Goal: Information Seeking & Learning: Find specific fact

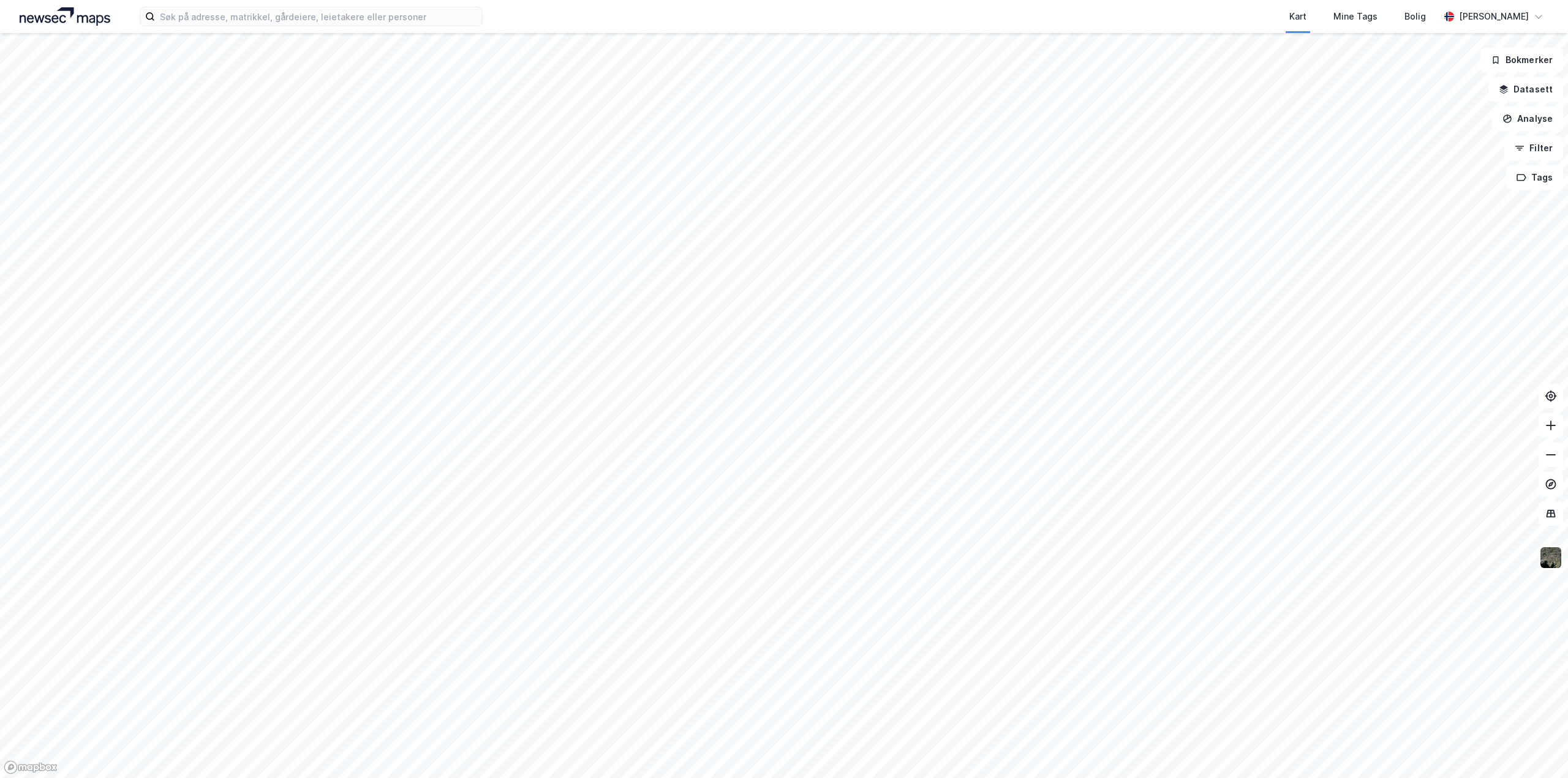
click at [689, 0] on html "Kart Mine Tags Bolig [PERSON_NAME] Bokmerker Datasett Analyse Filter Tags" at bounding box center [784, 389] width 1568 height 778
click at [622, 0] on html "Kart Mine Tags Bolig [PERSON_NAME] Bokmerker Datasett Analyse Filter Tags" at bounding box center [784, 389] width 1568 height 778
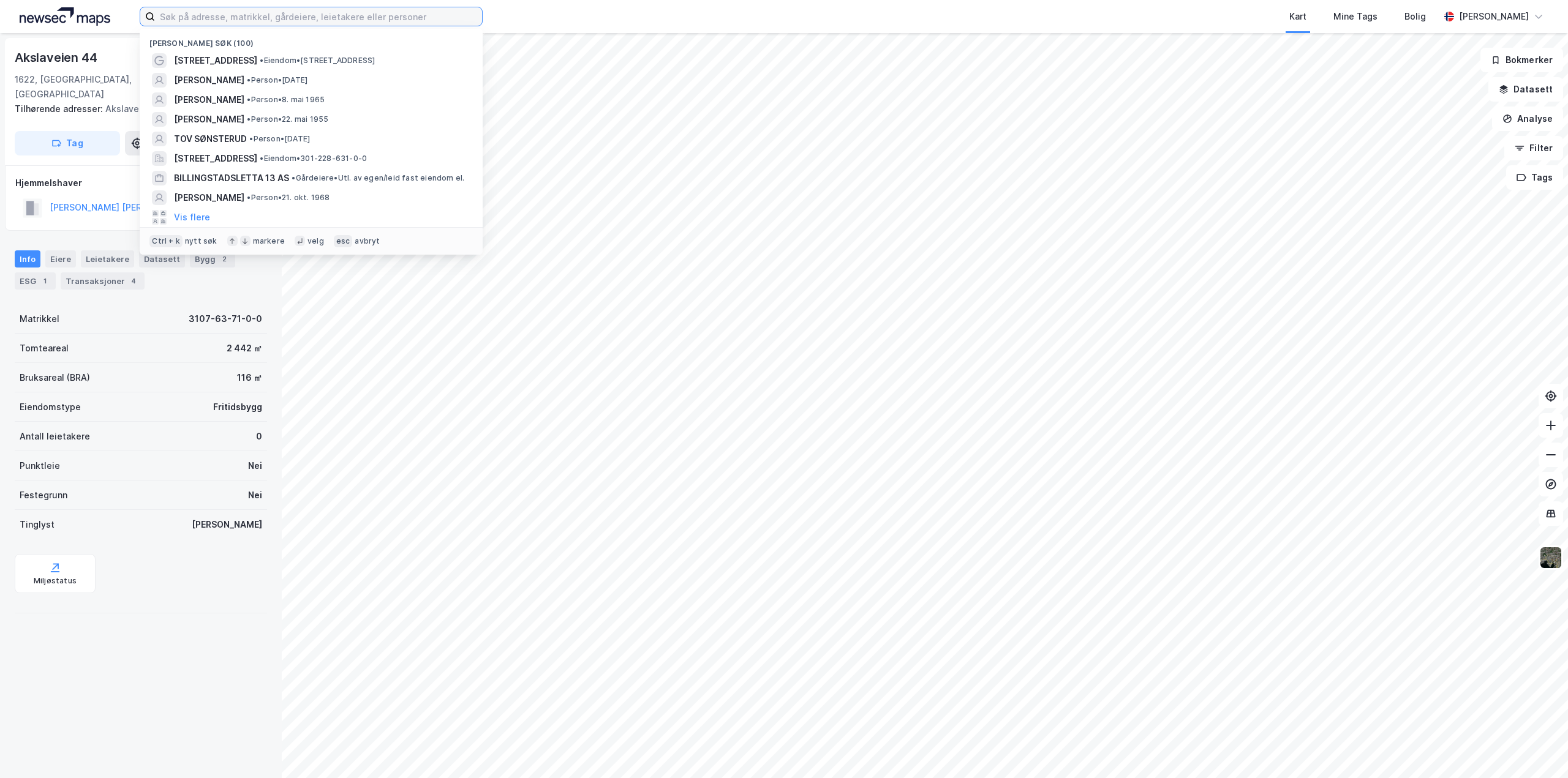
click at [218, 20] on input at bounding box center [318, 16] width 327 height 18
paste input "Sylvia Kathrine Evers"
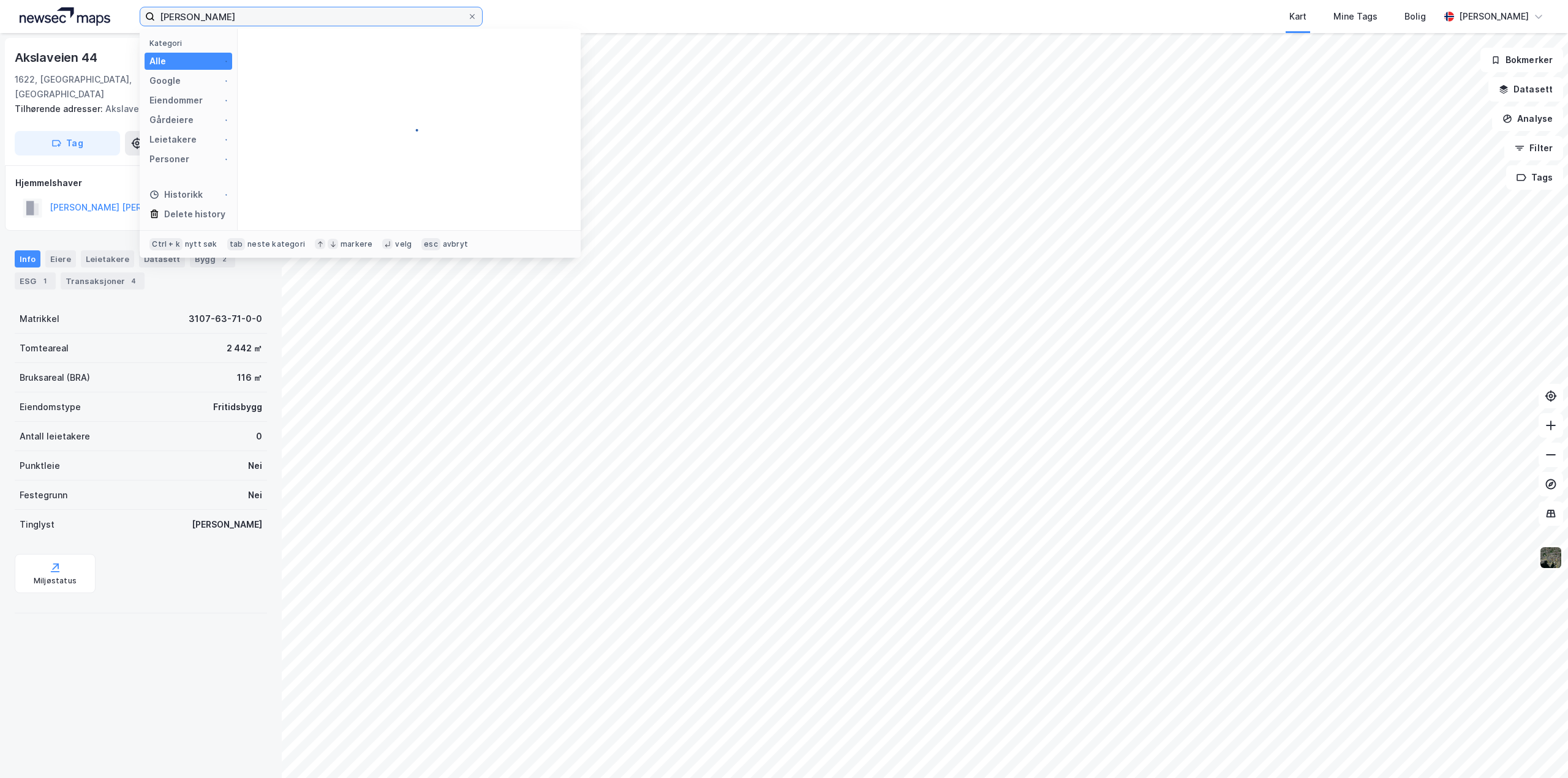
type input "Sylvia Kathrine Evers"
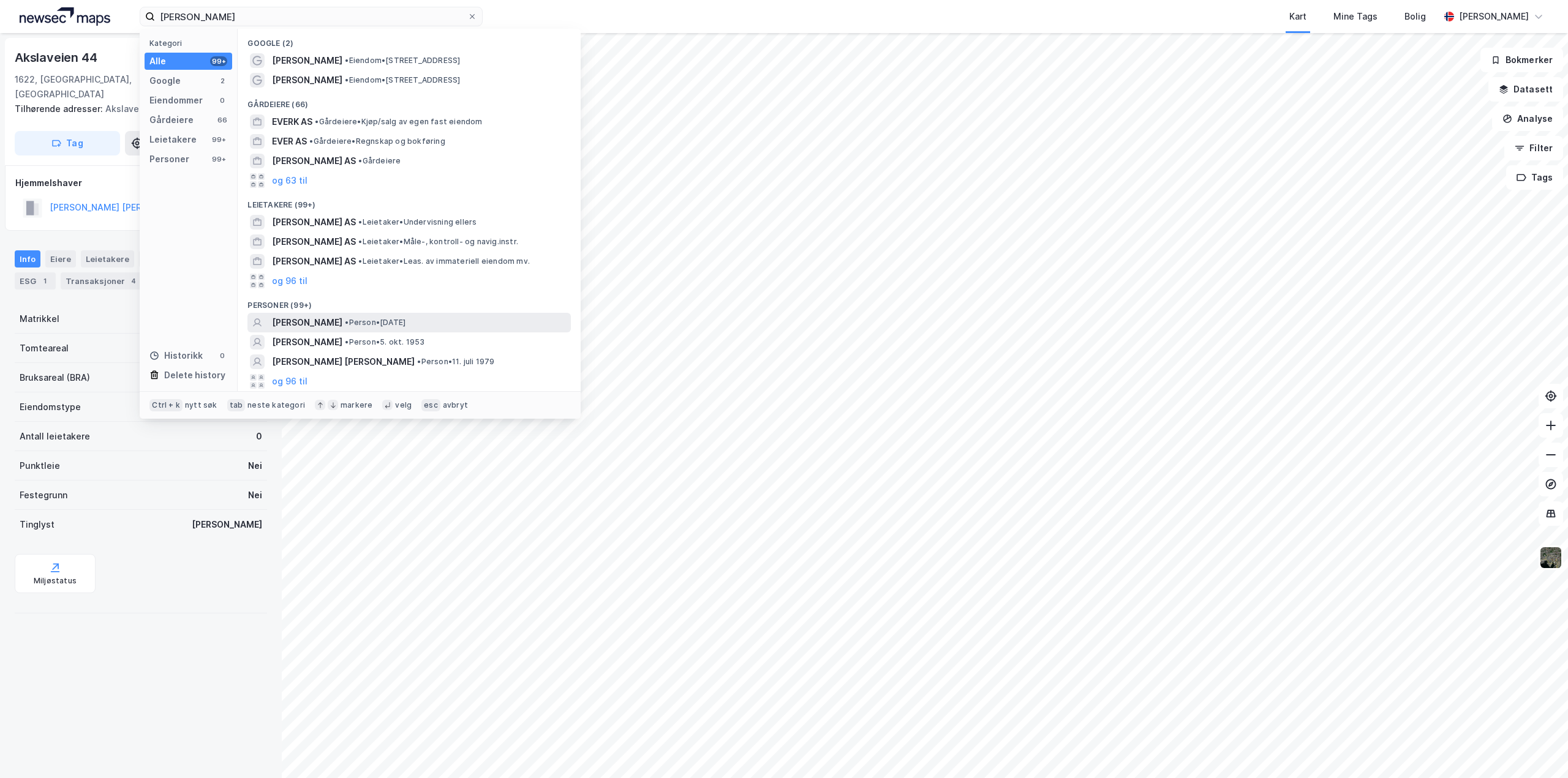
click at [342, 320] on span "SYLVIA KATHRINE EVERS" at bounding box center [307, 323] width 70 height 14
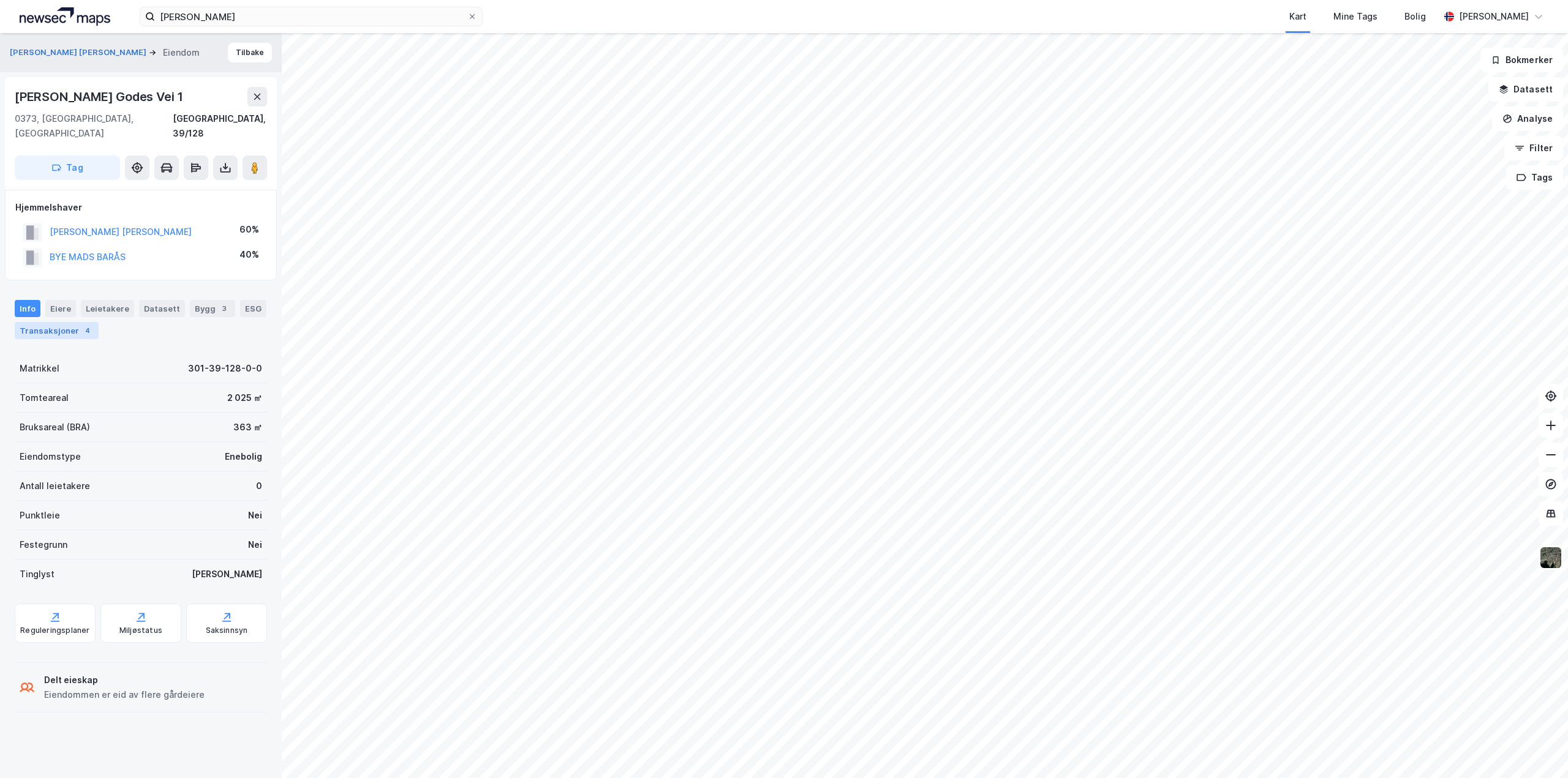
click at [69, 322] on div "Transaksjoner 4" at bounding box center [56, 331] width 84 height 18
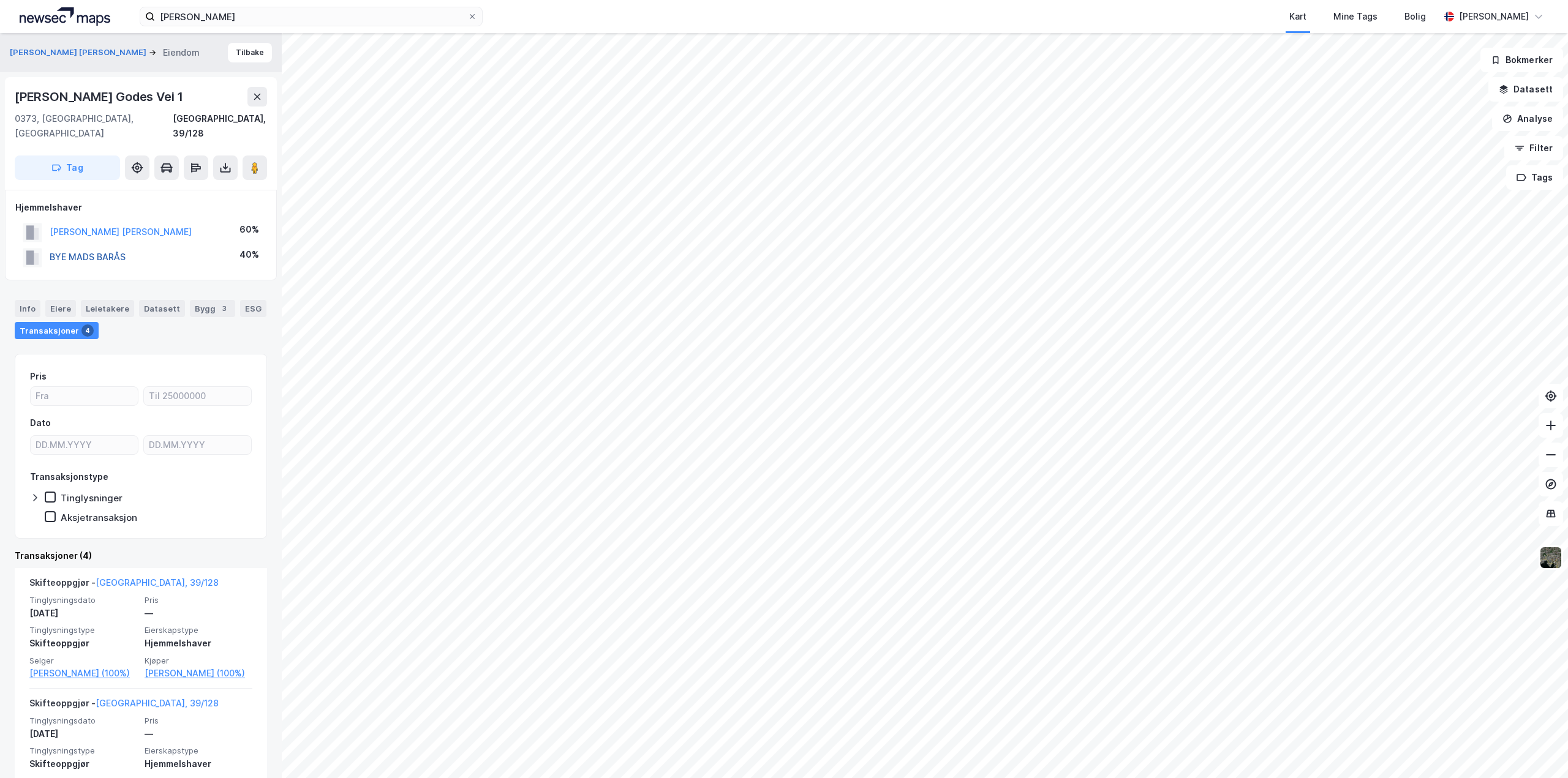
click at [0, 0] on button "BYE MADS BARÅS" at bounding box center [0, 0] width 0 height 0
click at [0, 0] on button "EVERS SYLVIA KATHRINE" at bounding box center [0, 0] width 0 height 0
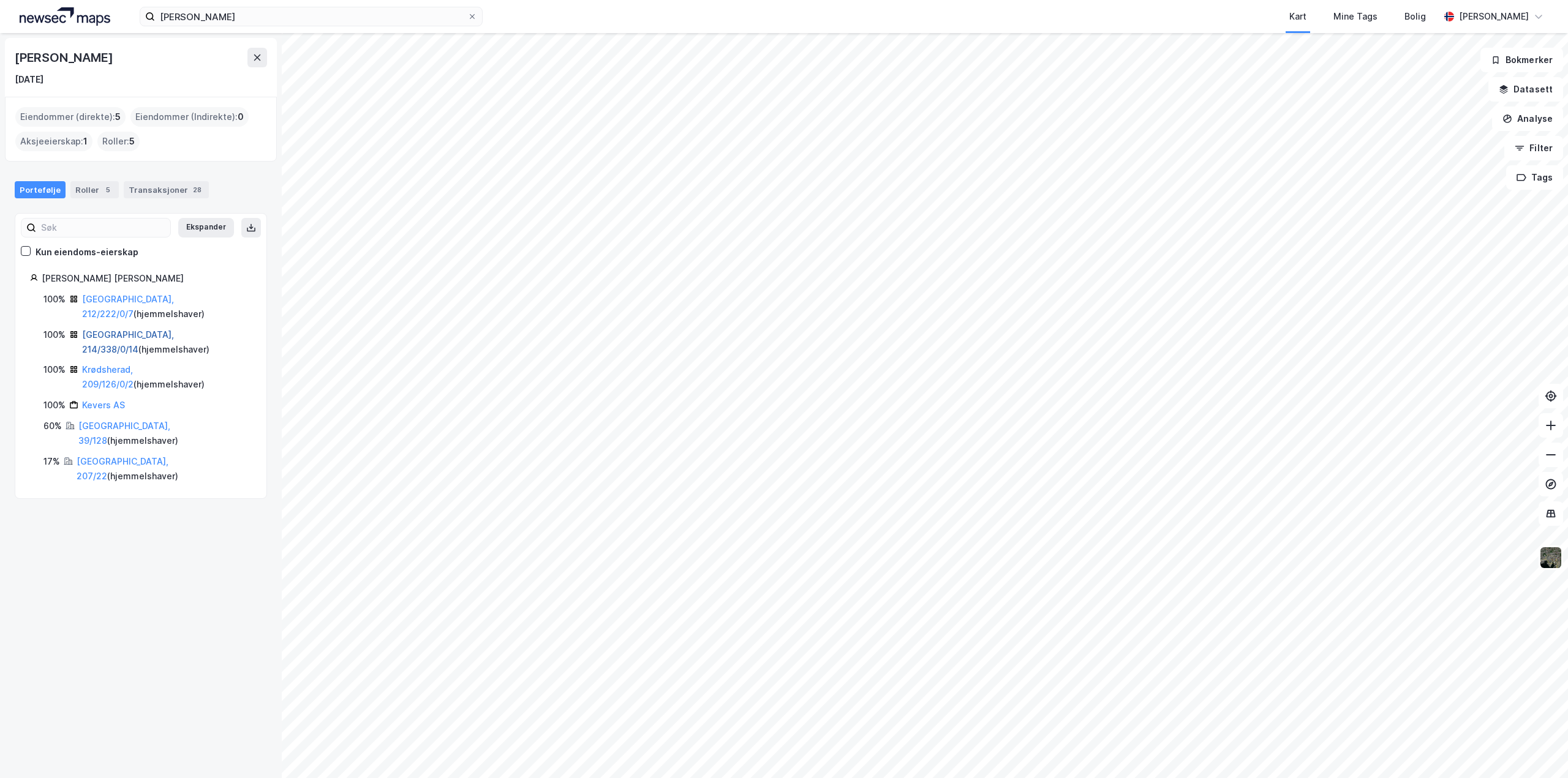
click at [116, 329] on link "Oslo, 214/338/0/14" at bounding box center [128, 341] width 92 height 25
click at [99, 456] on link "Oslo, 207/22" at bounding box center [122, 468] width 92 height 25
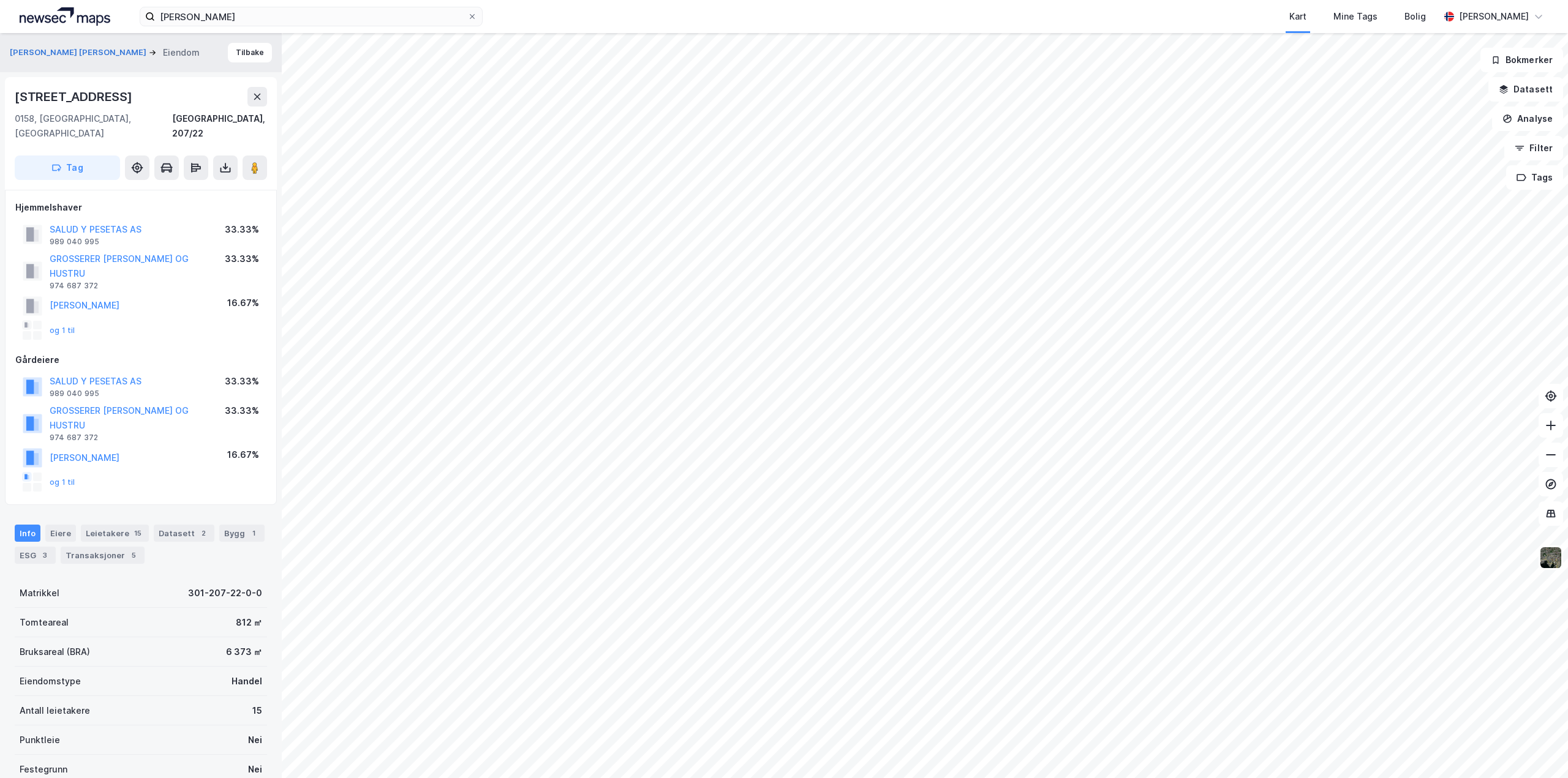
scroll to position [1, 0]
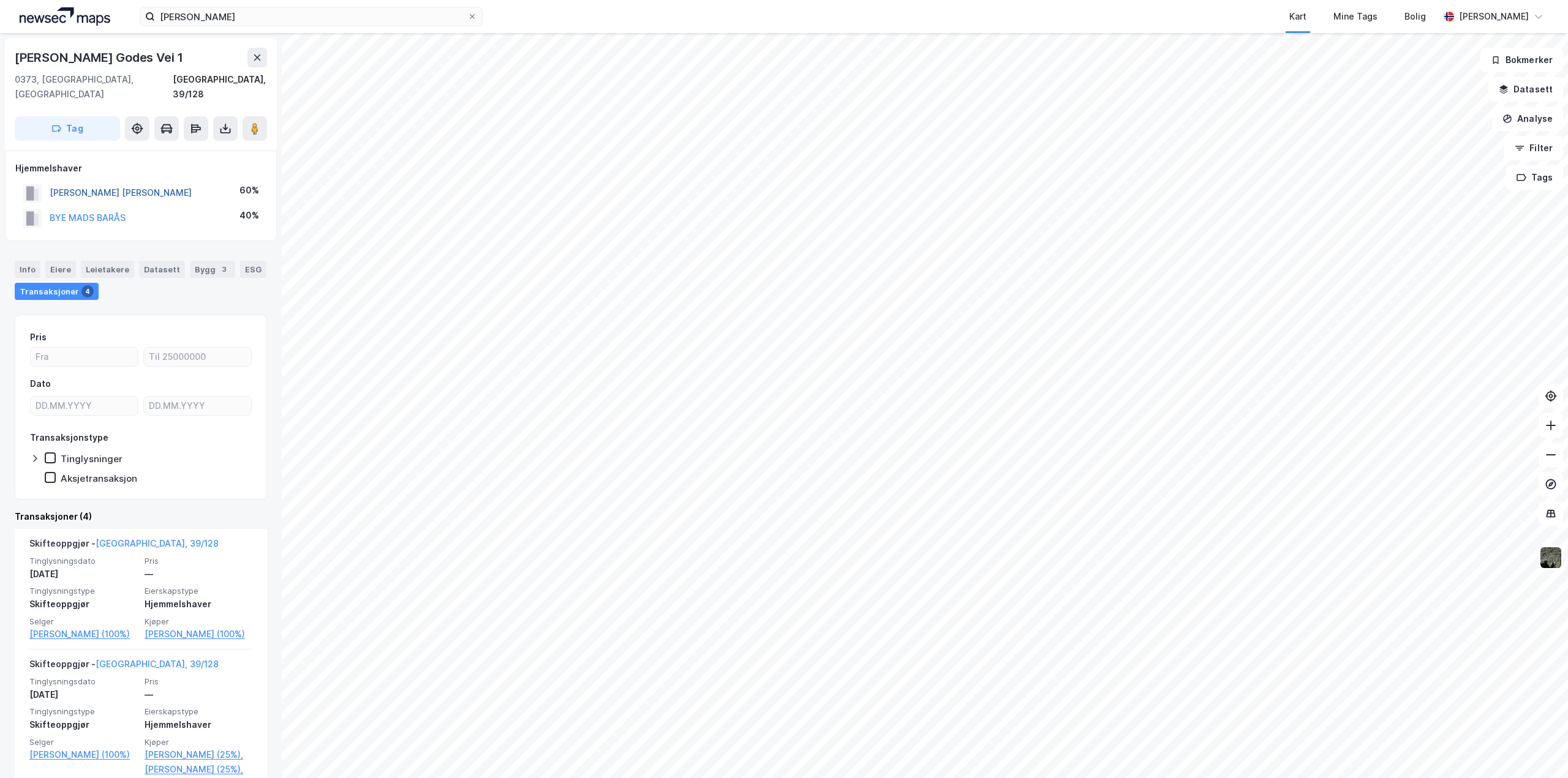
click at [0, 0] on button "EVERS SYLVIA KATHRINE" at bounding box center [0, 0] width 0 height 0
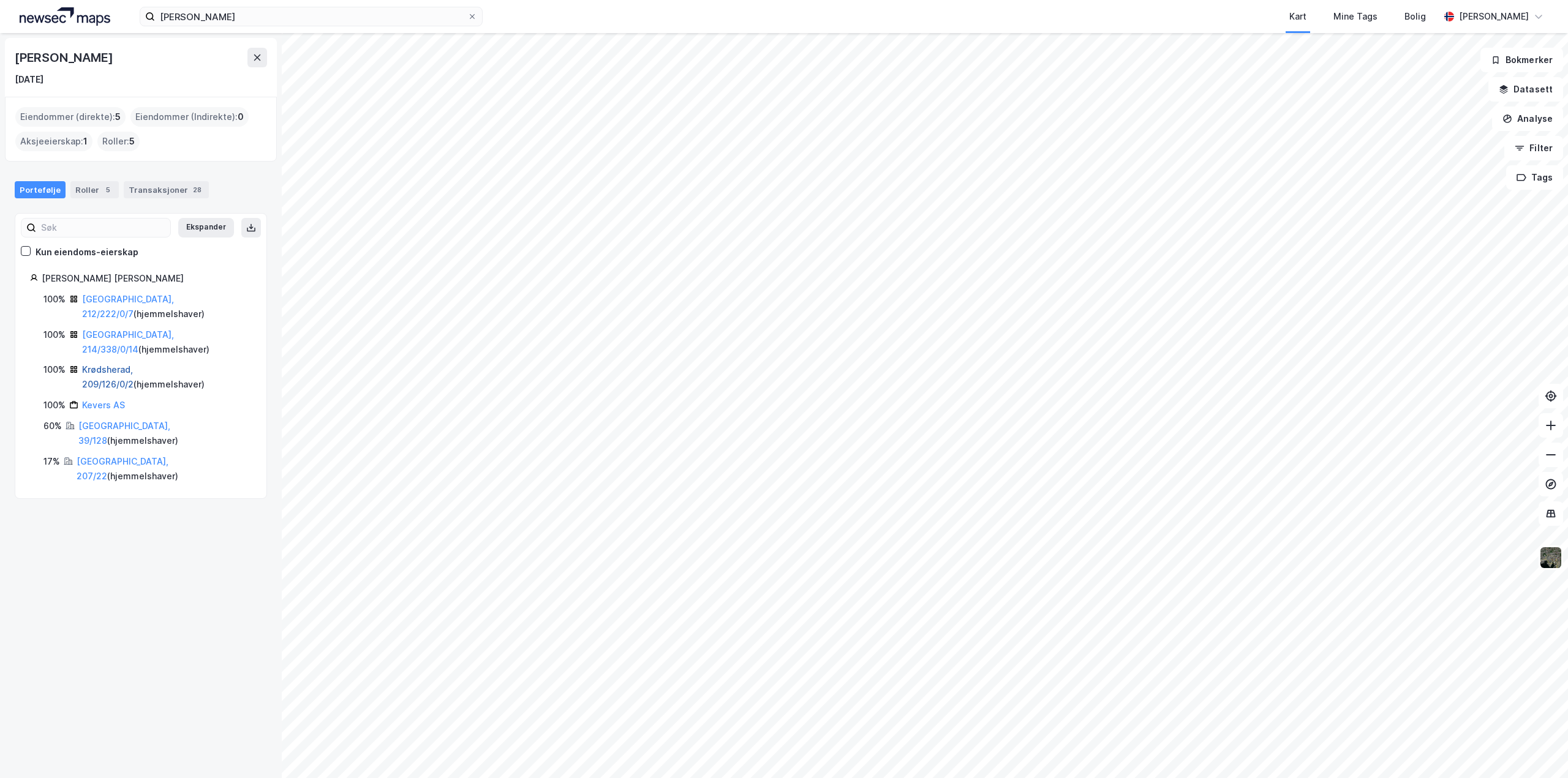
click at [133, 364] on link "Krødsherad, 209/126/0/2" at bounding box center [108, 376] width 52 height 25
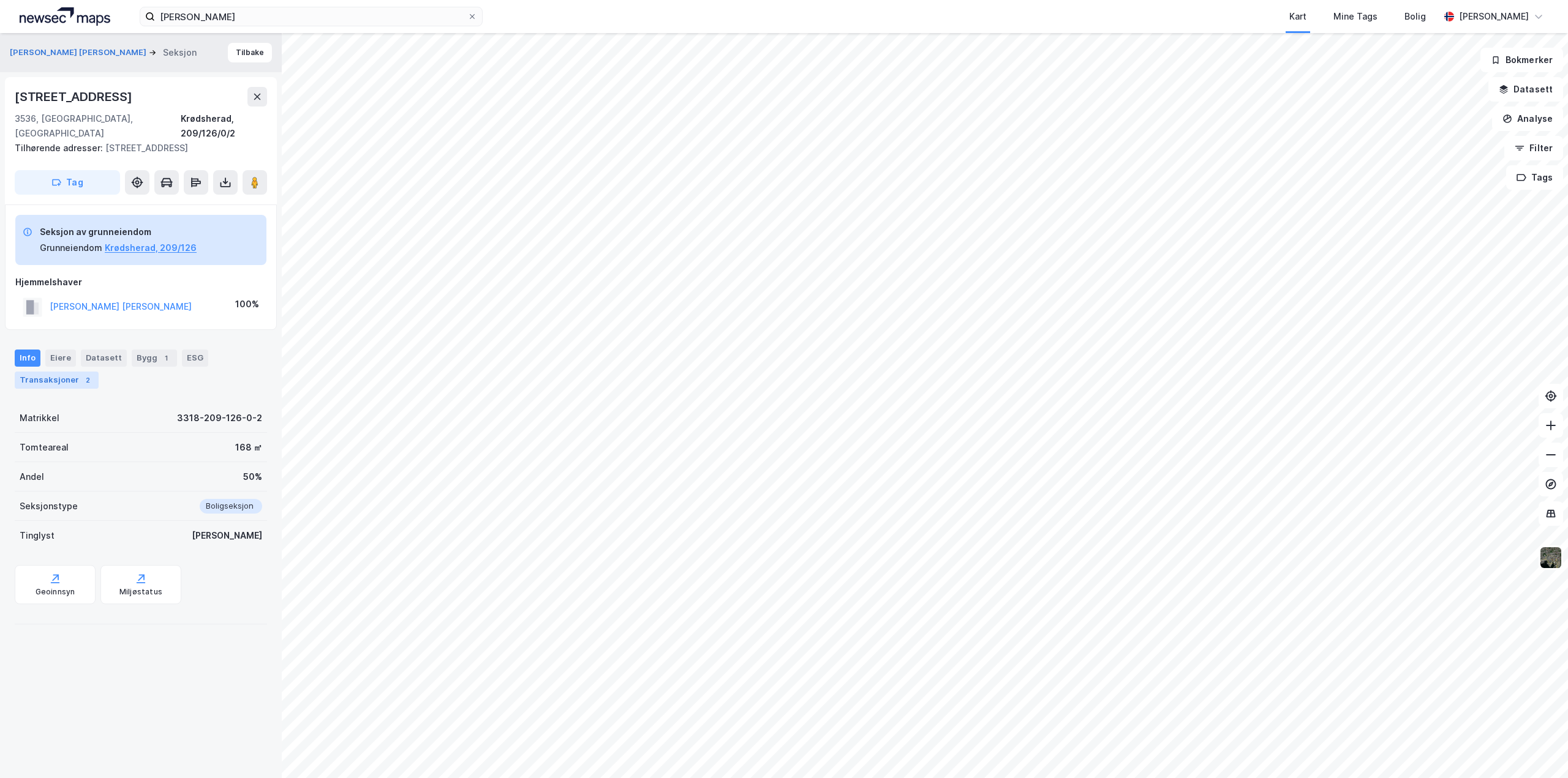
click at [61, 371] on div "Transaksjoner 2" at bounding box center [56, 380] width 84 height 18
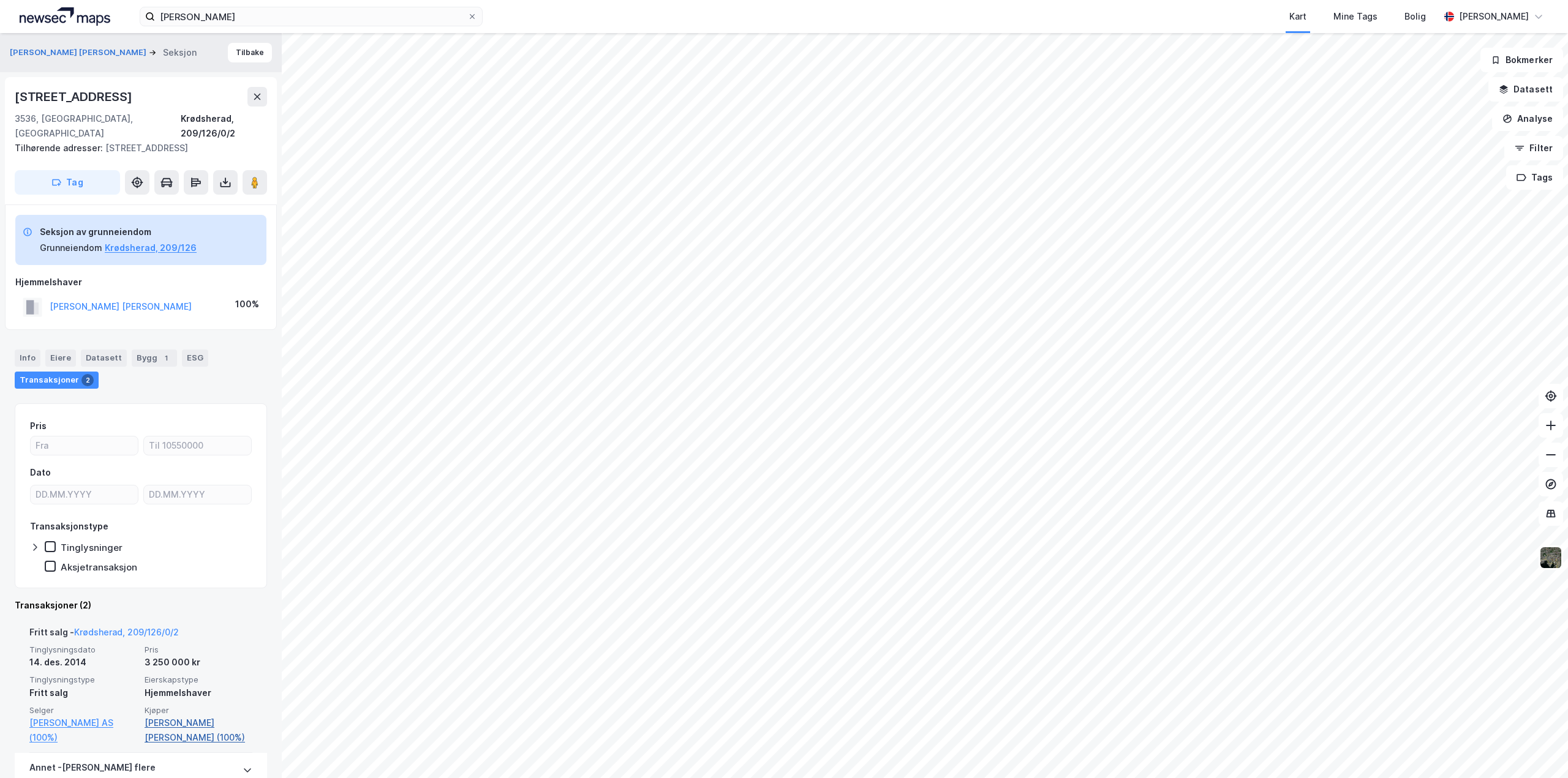
click at [189, 716] on link "Evers Sylvia Kathrine (100%)" at bounding box center [198, 730] width 108 height 29
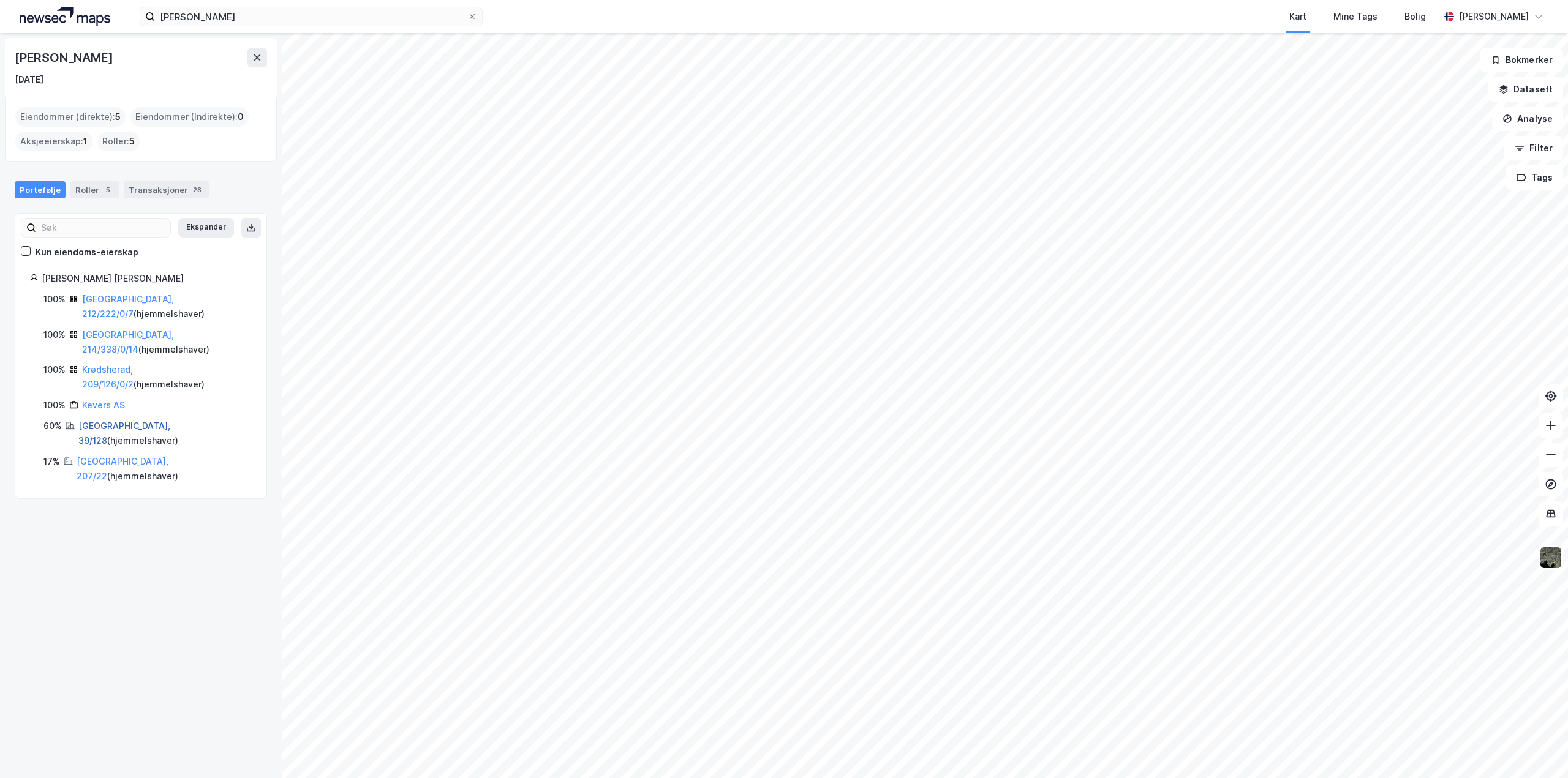
click at [99, 421] on link "Oslo, 39/128" at bounding box center [124, 433] width 92 height 25
click at [128, 297] on link "Oslo, 212/222/0/7" at bounding box center [128, 306] width 92 height 25
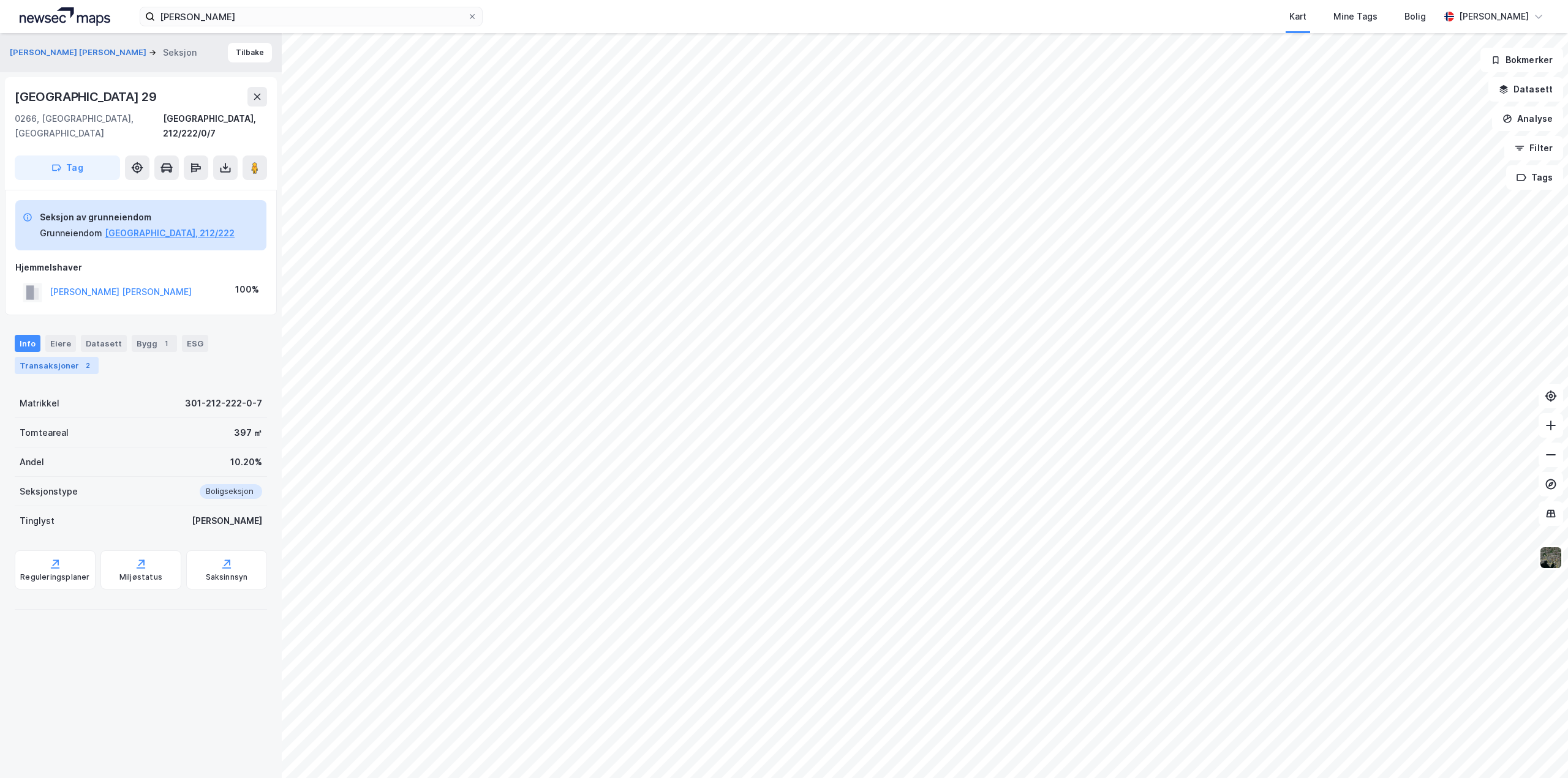
click at [47, 357] on div "Transaksjoner 2" at bounding box center [56, 366] width 84 height 18
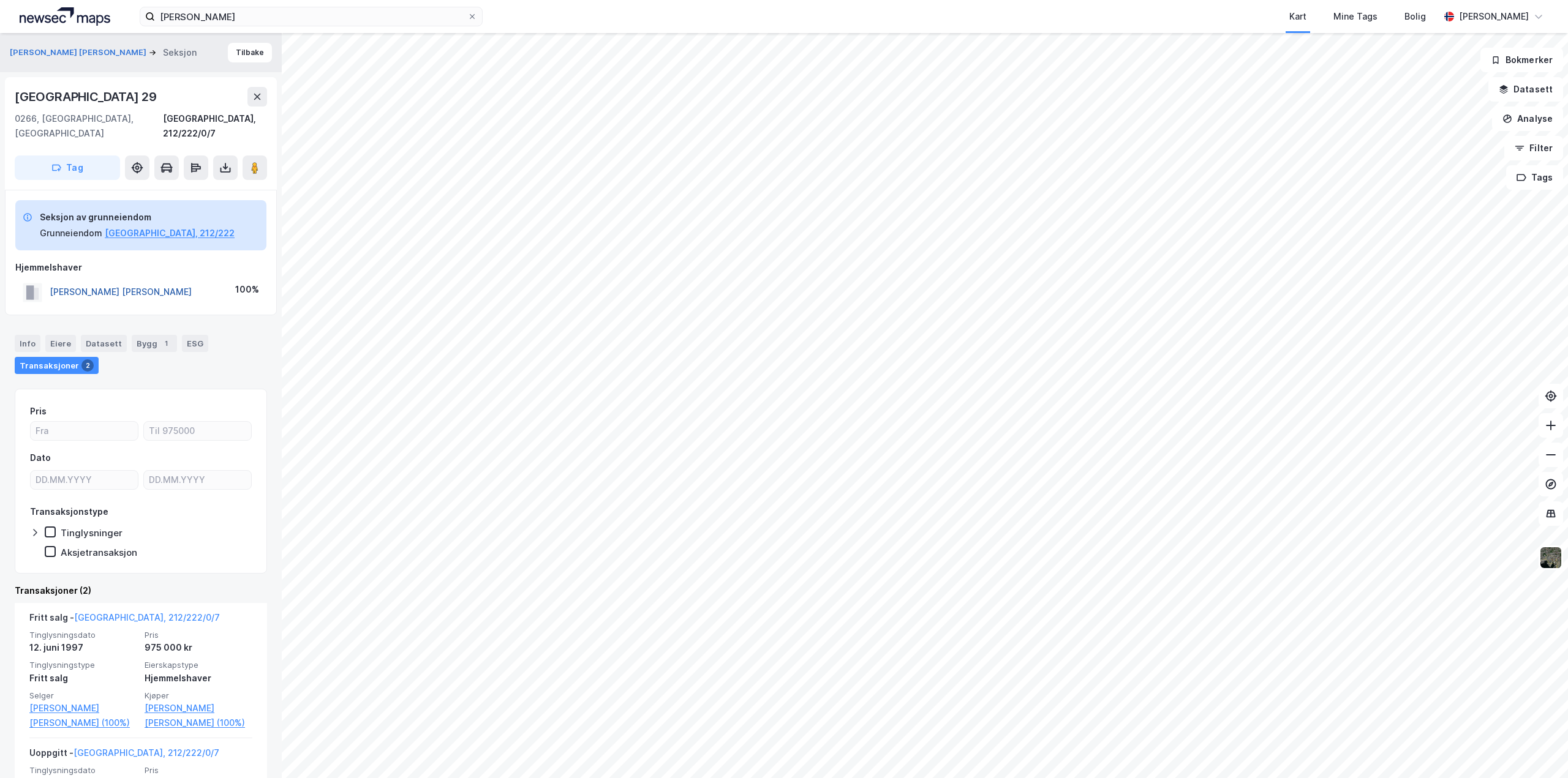
click at [0, 0] on button "EVERS SYLVIA KATHRINE" at bounding box center [0, 0] width 0 height 0
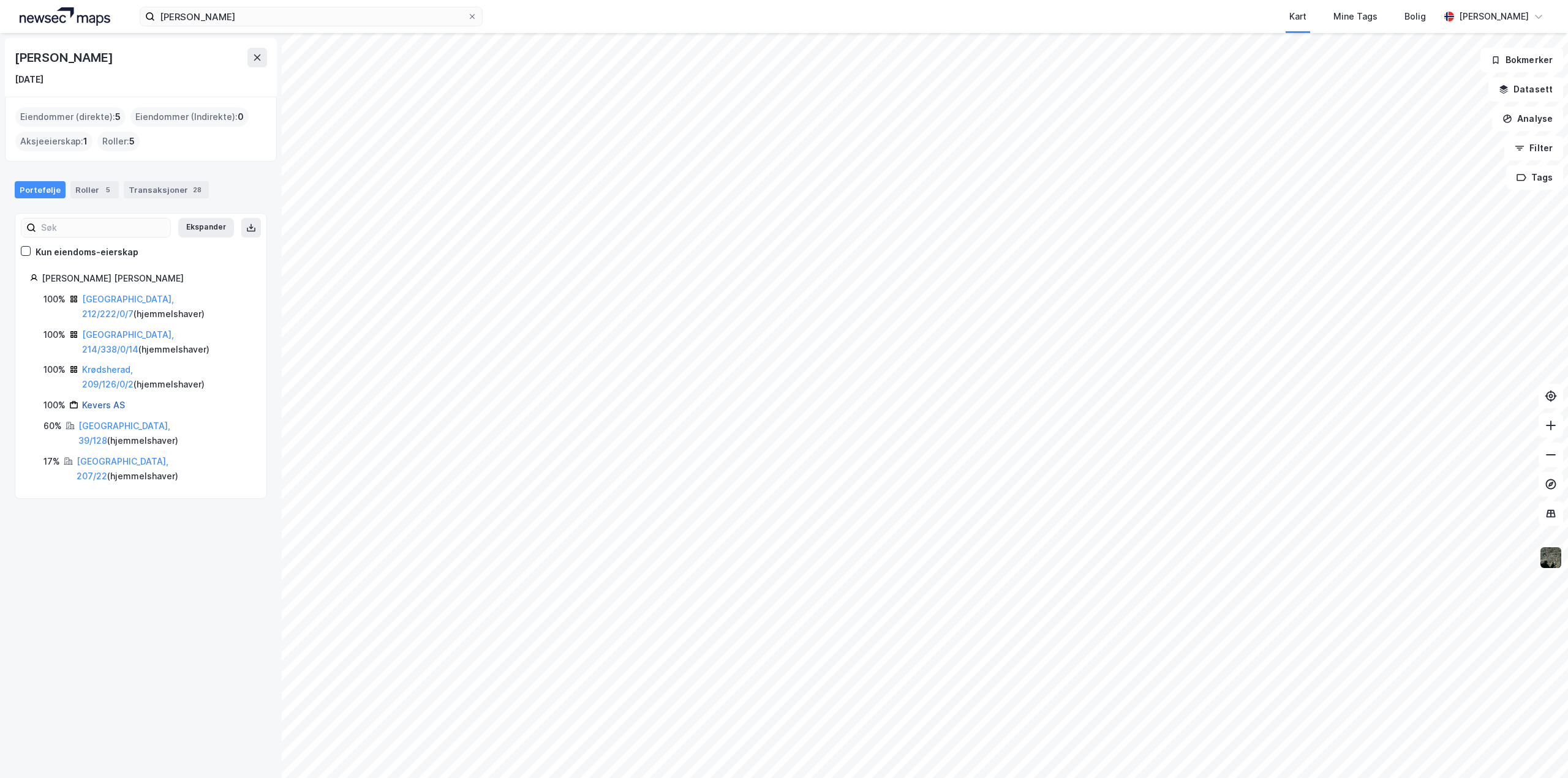
click at [115, 400] on link "Kevers AS" at bounding box center [104, 405] width 43 height 10
